Goal: Transaction & Acquisition: Book appointment/travel/reservation

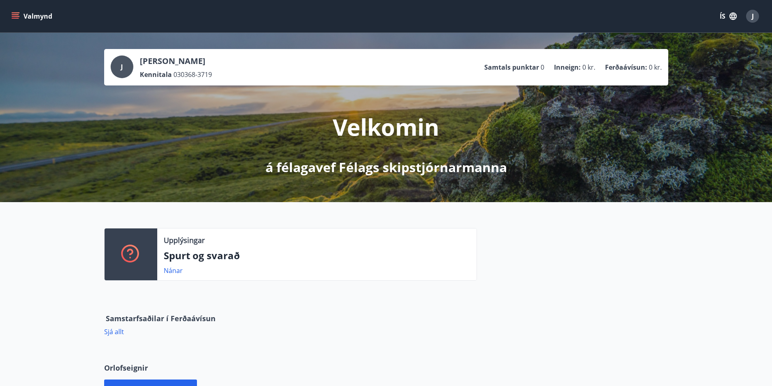
scroll to position [126, 0]
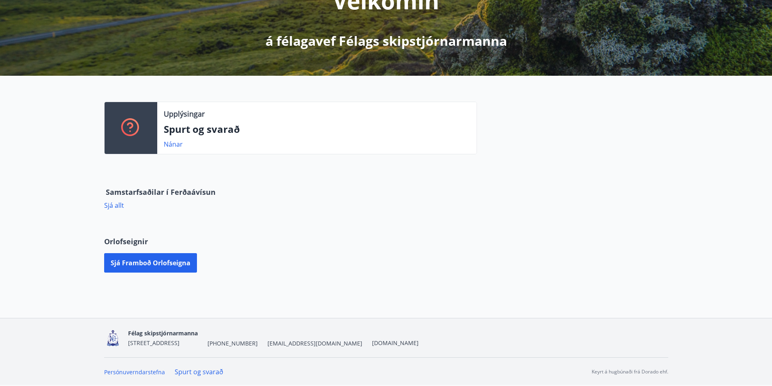
click at [694, 155] on div "Upplýsingar Spurt og svarað Nánar" at bounding box center [386, 125] width 772 height 98
click at [167, 260] on button "Sjá framboð orlofseigna" at bounding box center [150, 262] width 93 height 19
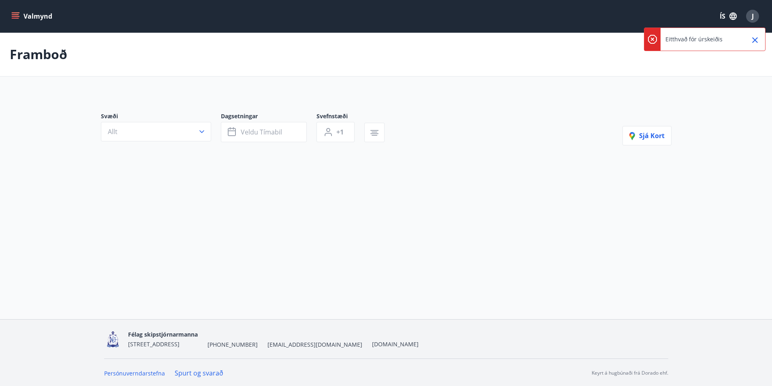
click at [16, 17] on icon "menu" at bounding box center [16, 16] width 9 height 1
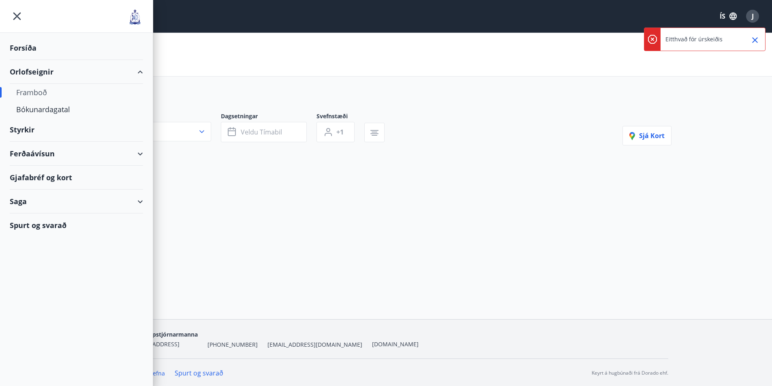
click at [23, 49] on div "Forsíða" at bounding box center [76, 48] width 133 height 24
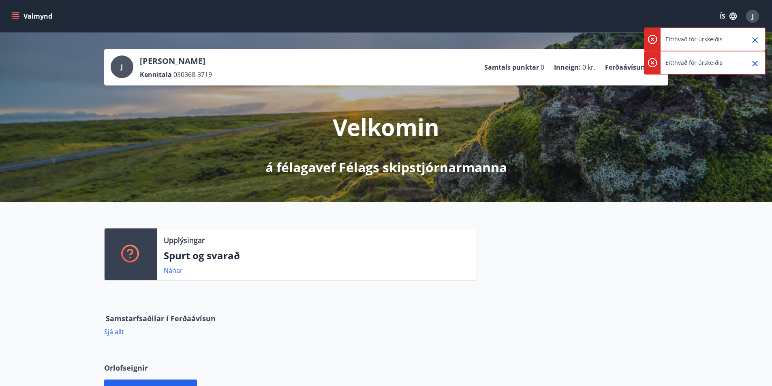
click at [15, 16] on icon "menu" at bounding box center [16, 16] width 9 height 1
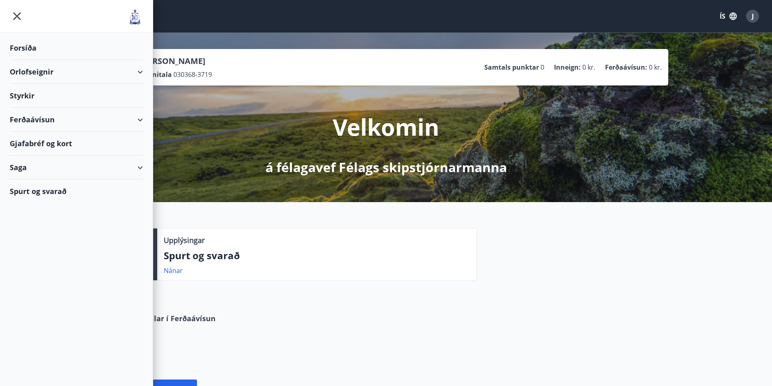
click at [39, 71] on div "Orlofseignir" at bounding box center [76, 72] width 133 height 24
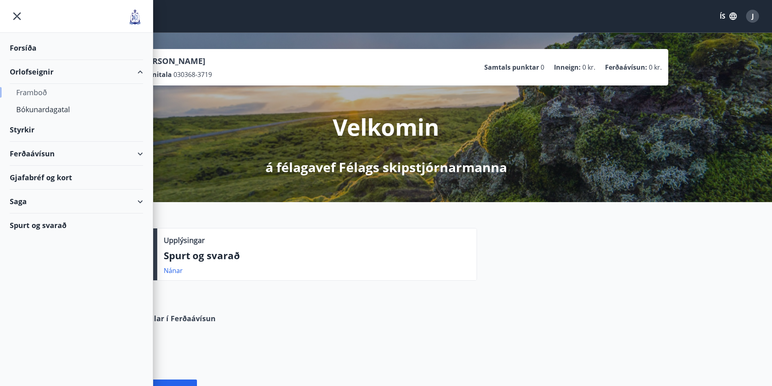
click at [37, 94] on div "Framboð" at bounding box center [76, 92] width 120 height 17
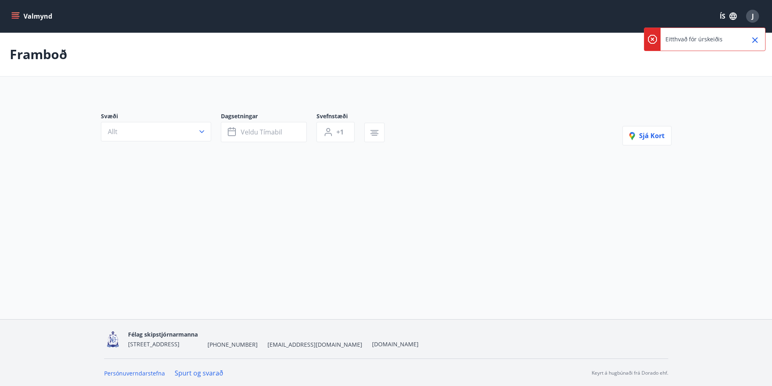
scroll to position [1, 0]
